Goal: Task Accomplishment & Management: Manage account settings

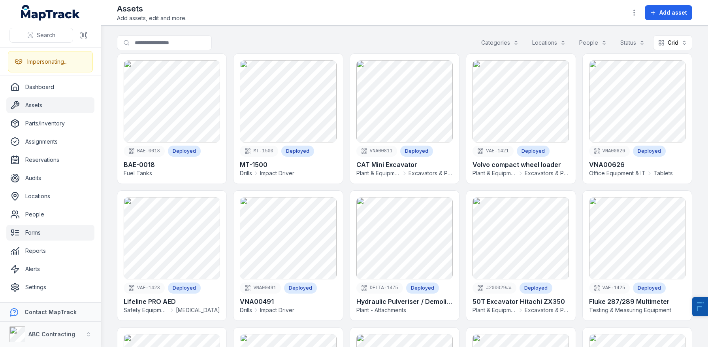
click at [41, 237] on link "Forms" at bounding box center [50, 233] width 88 height 16
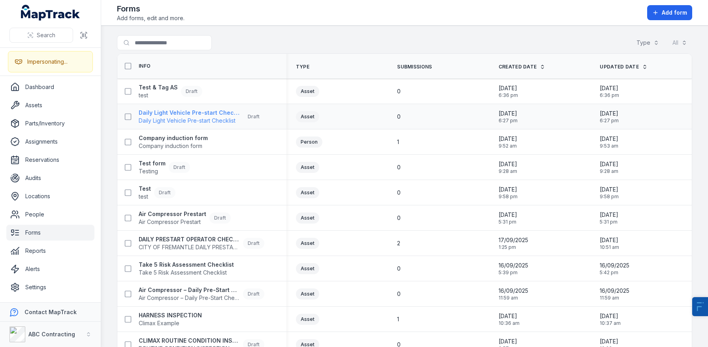
click at [175, 111] on strong "Daily Light Vehicle Pre-start Checklist" at bounding box center [189, 113] width 101 height 8
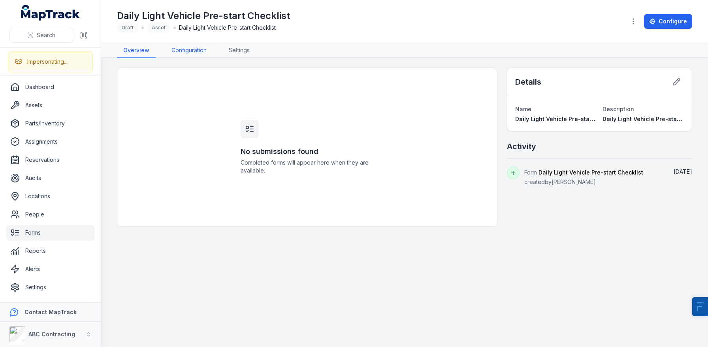
click at [191, 53] on link "Configuration" at bounding box center [189, 50] width 48 height 15
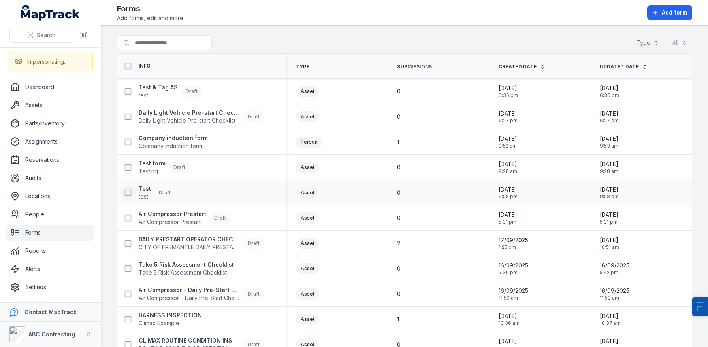
click at [126, 191] on icon at bounding box center [128, 193] width 8 height 8
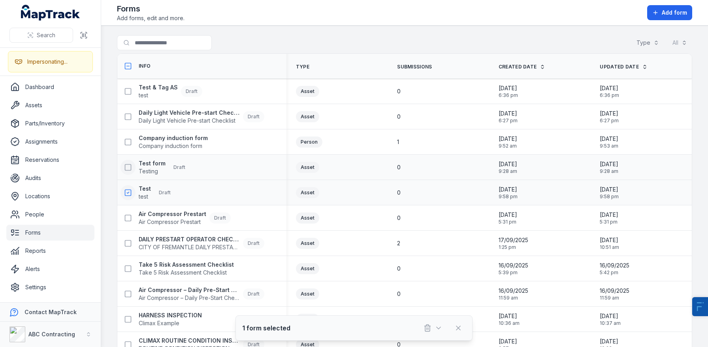
click at [132, 164] on button at bounding box center [128, 167] width 15 height 15
click at [131, 144] on icon at bounding box center [128, 142] width 8 height 8
click at [130, 120] on button at bounding box center [128, 116] width 15 height 15
click at [132, 95] on button at bounding box center [128, 91] width 15 height 15
click at [430, 332] on button "button" at bounding box center [433, 327] width 26 height 15
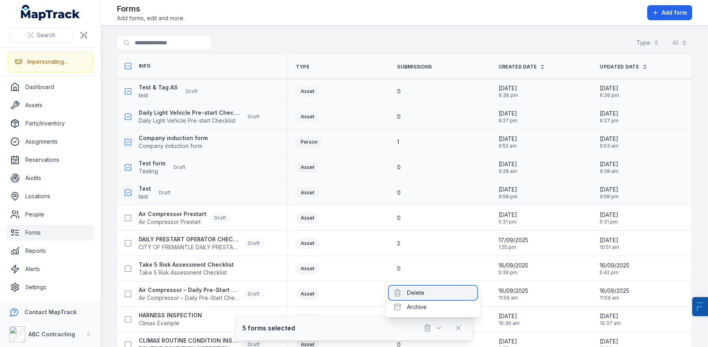
click at [431, 295] on div "Delete" at bounding box center [433, 292] width 89 height 14
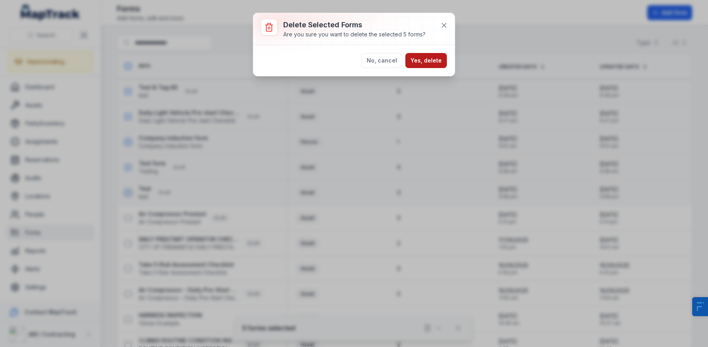
click at [427, 58] on button "Yes, delete" at bounding box center [427, 60] width 42 height 15
